Goal: Book appointment/travel/reservation

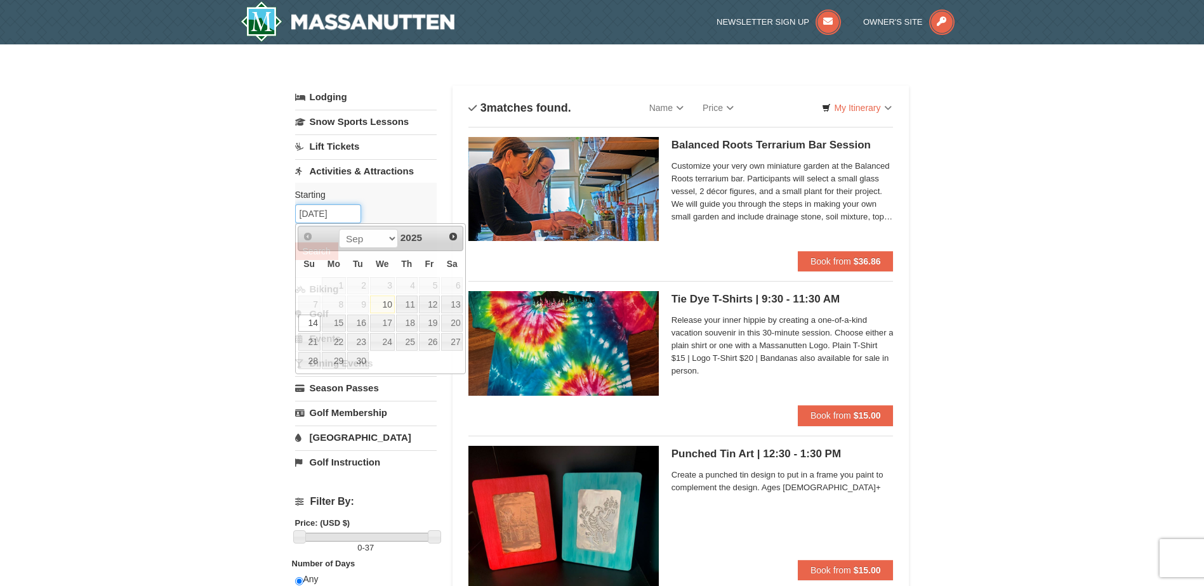
click at [318, 216] on input "[DATE]" at bounding box center [328, 213] width 66 height 19
type input "[DATE]"
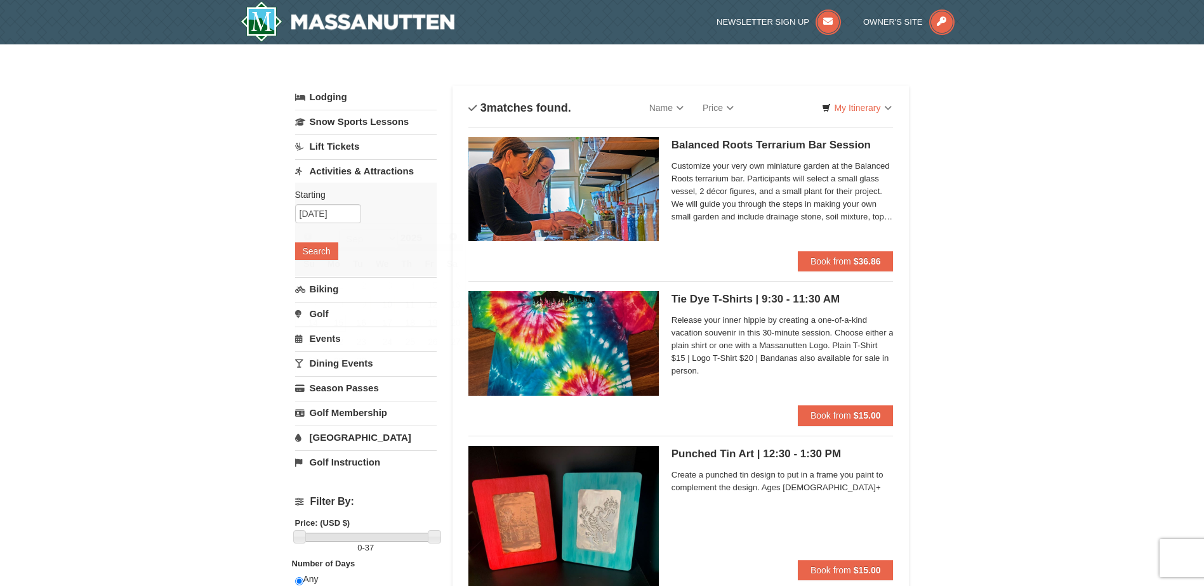
click at [395, 207] on div "Starting Please format dates MM/DD/YYYY Please format dates MM/DD/YYYY [DATE] S…" at bounding box center [366, 229] width 142 height 93
click at [315, 251] on button "Search" at bounding box center [316, 251] width 43 height 18
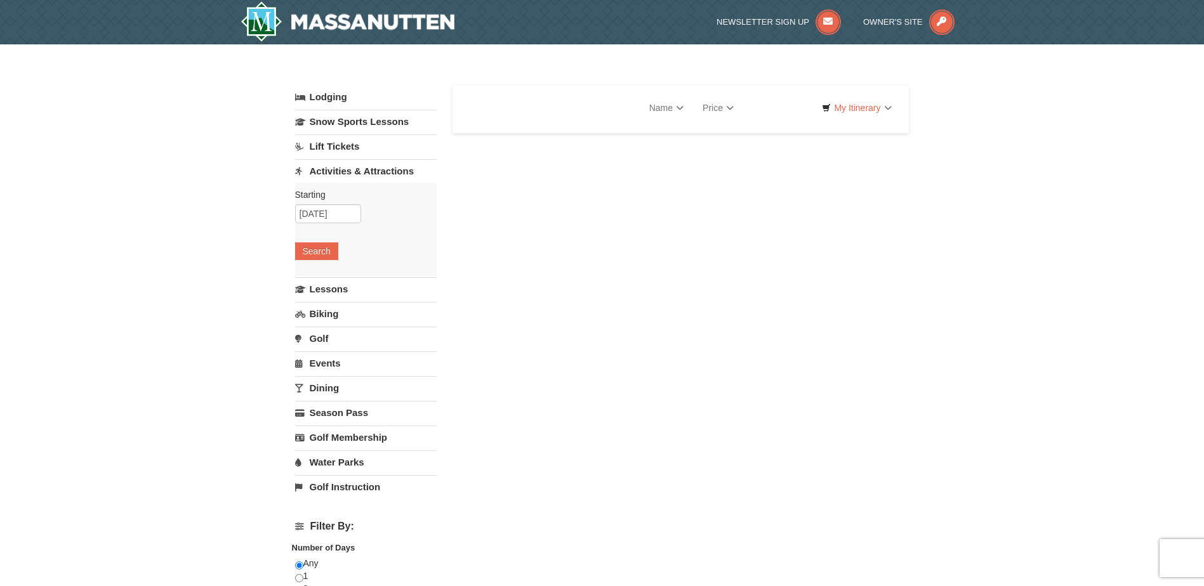
select select "9"
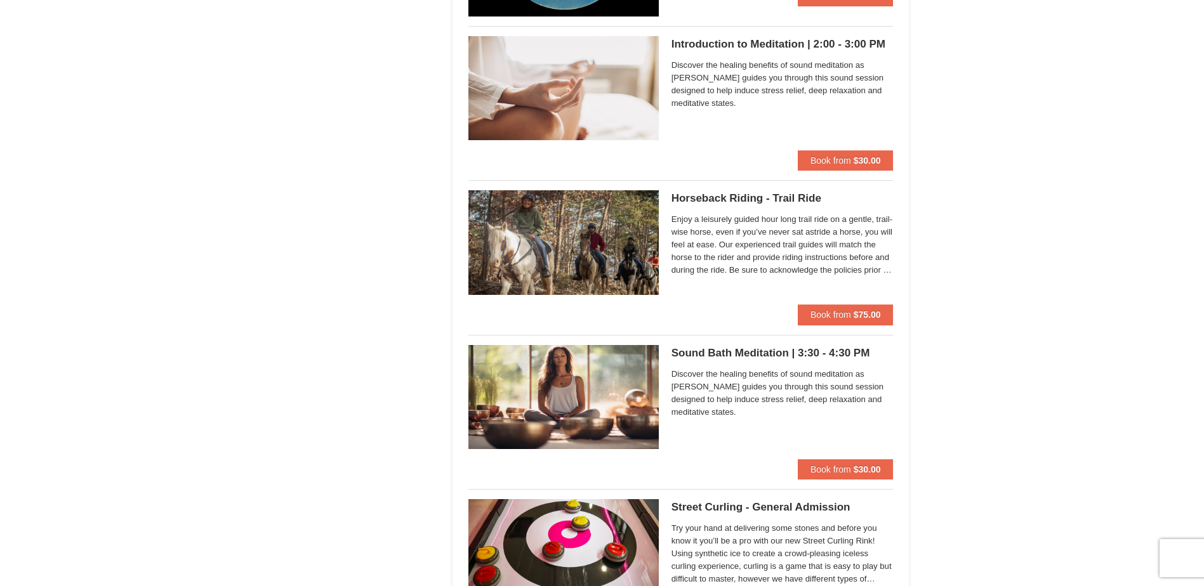
scroll to position [1193, 0]
